Goal: Transaction & Acquisition: Purchase product/service

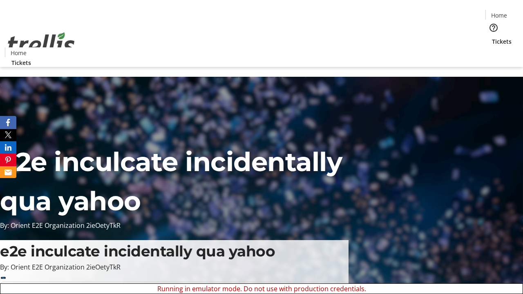
click at [492, 37] on span "Tickets" at bounding box center [502, 41] width 20 height 9
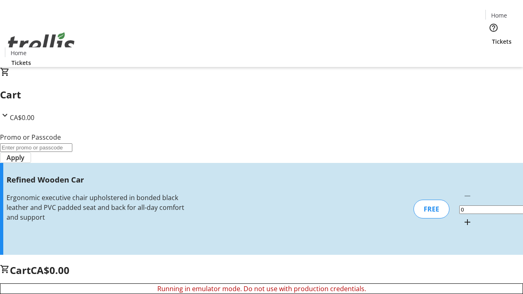
click at [462, 217] on mat-icon "Increment by one" at bounding box center [467, 222] width 10 height 10
type input "1"
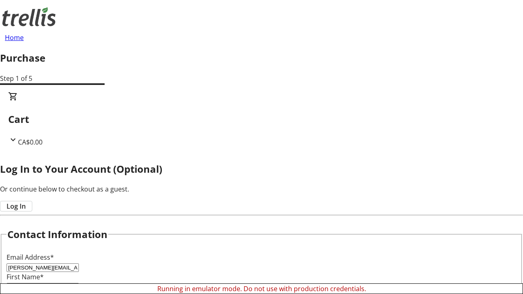
type input "[PERSON_NAME][EMAIL_ADDRESS][DOMAIN_NAME]"
type input "[PERSON_NAME]"
type input "Feest"
